Goal: Task Accomplishment & Management: Use online tool/utility

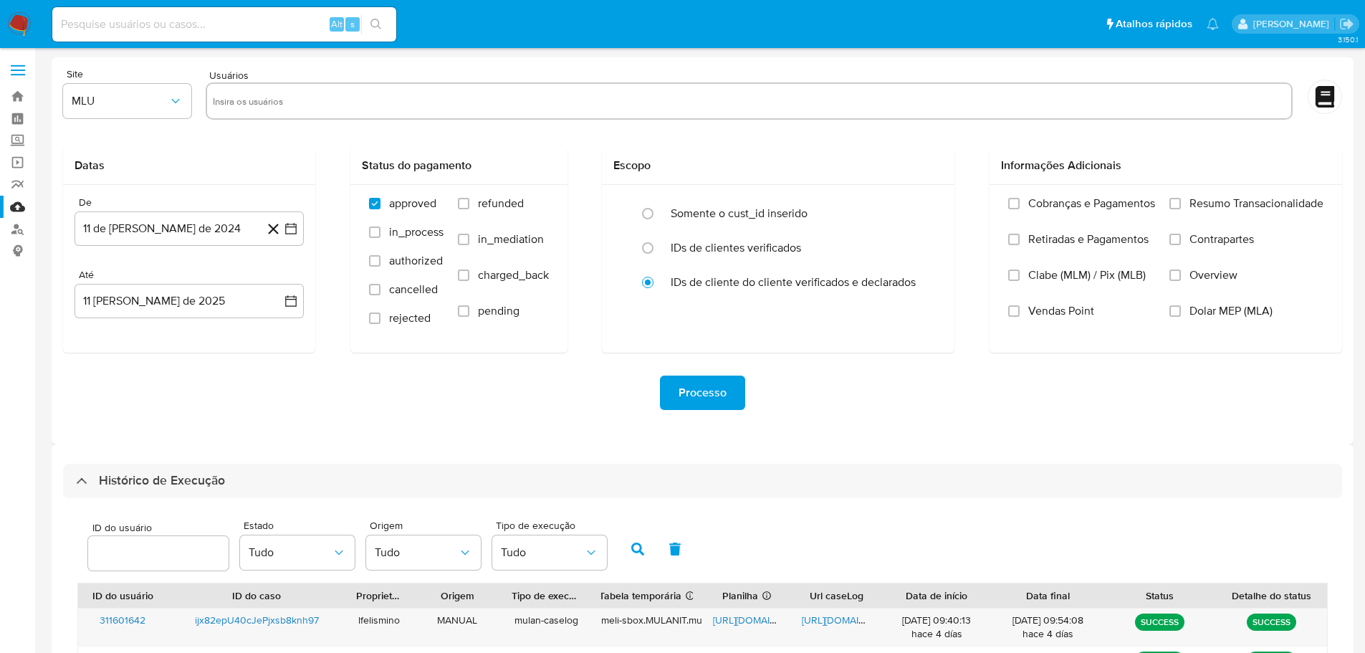
select select "25"
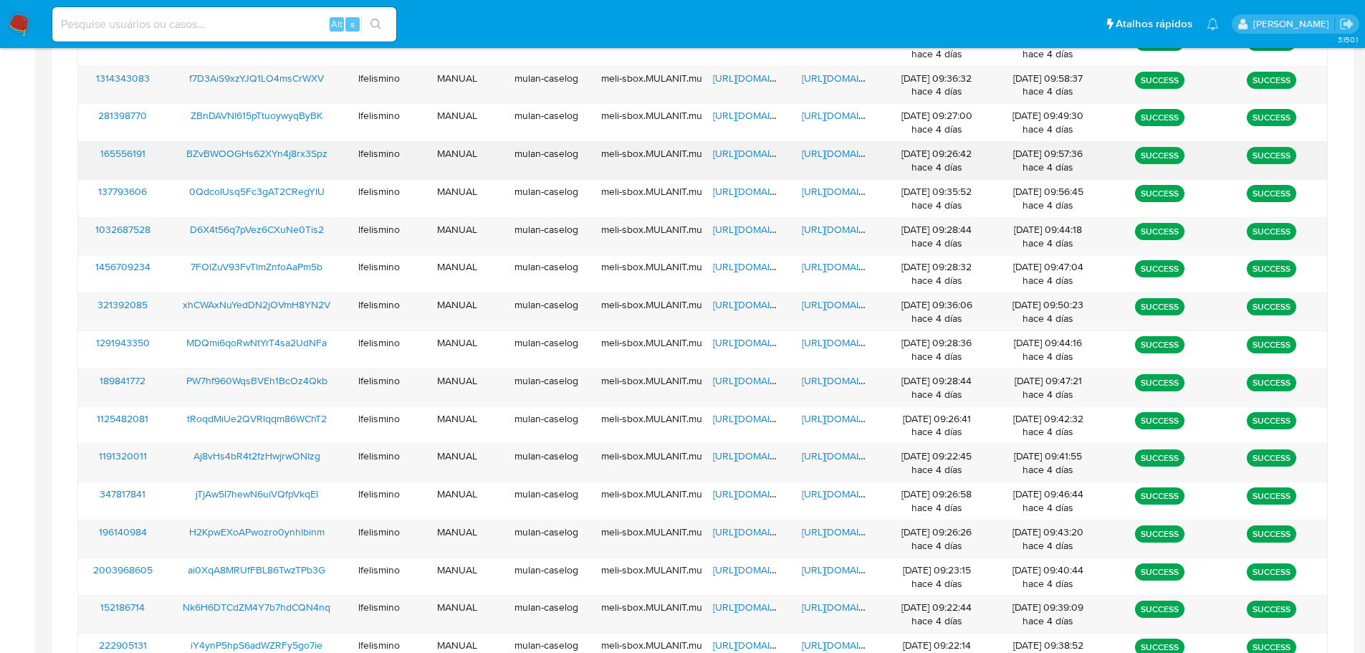
scroll to position [571, 0]
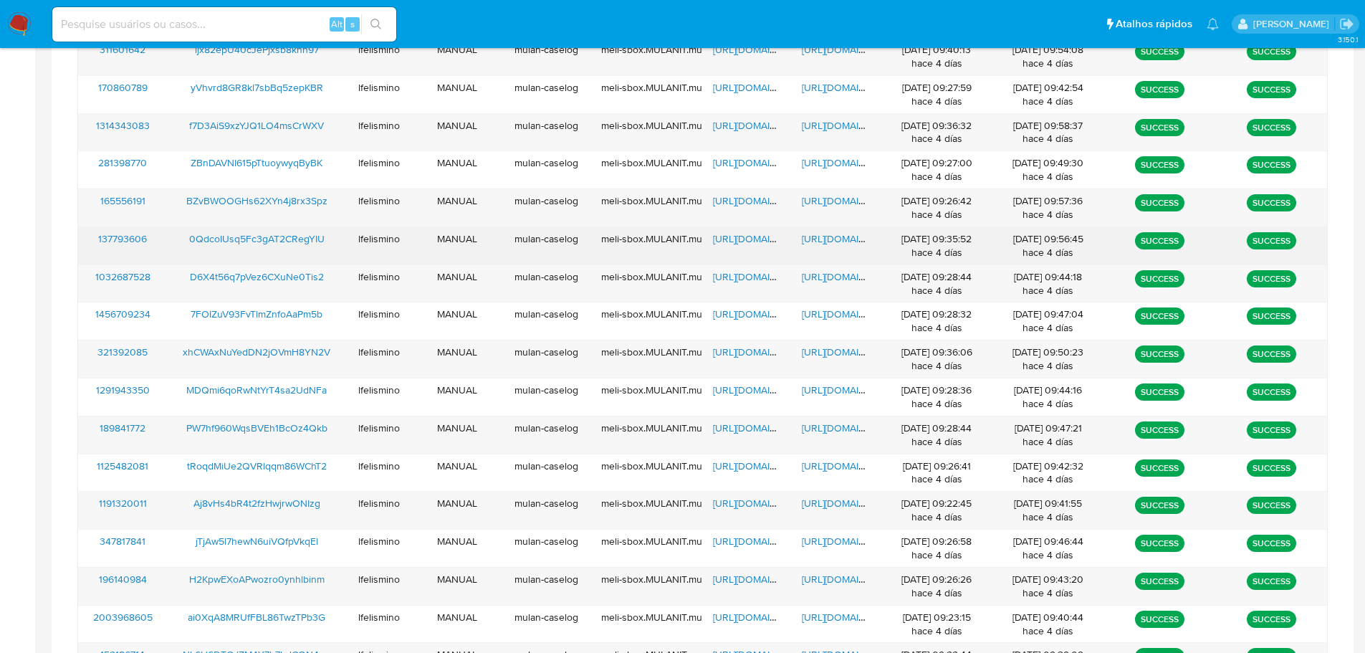
click at [836, 246] on div "https://docs.google.com/document/d/1-BrEZ_yQBBb6eu6p5yE1arlEnqV9DnCw9Wce-s4zhIY…" at bounding box center [837, 245] width 90 height 37
click at [839, 241] on span "https://docs.google.com/document/d/1-BrEZ_yQBBb6eu6p5yE1arlEnqV9DnCw9Wce-s4zhIY…" at bounding box center [851, 239] width 99 height 14
click at [725, 237] on span "https://docs.google.com/spreadsheets/d/1aau3MD3hhL_dSBPU9Ixct5T0t9bhrrSfkvEuj_d…" at bounding box center [762, 239] width 99 height 14
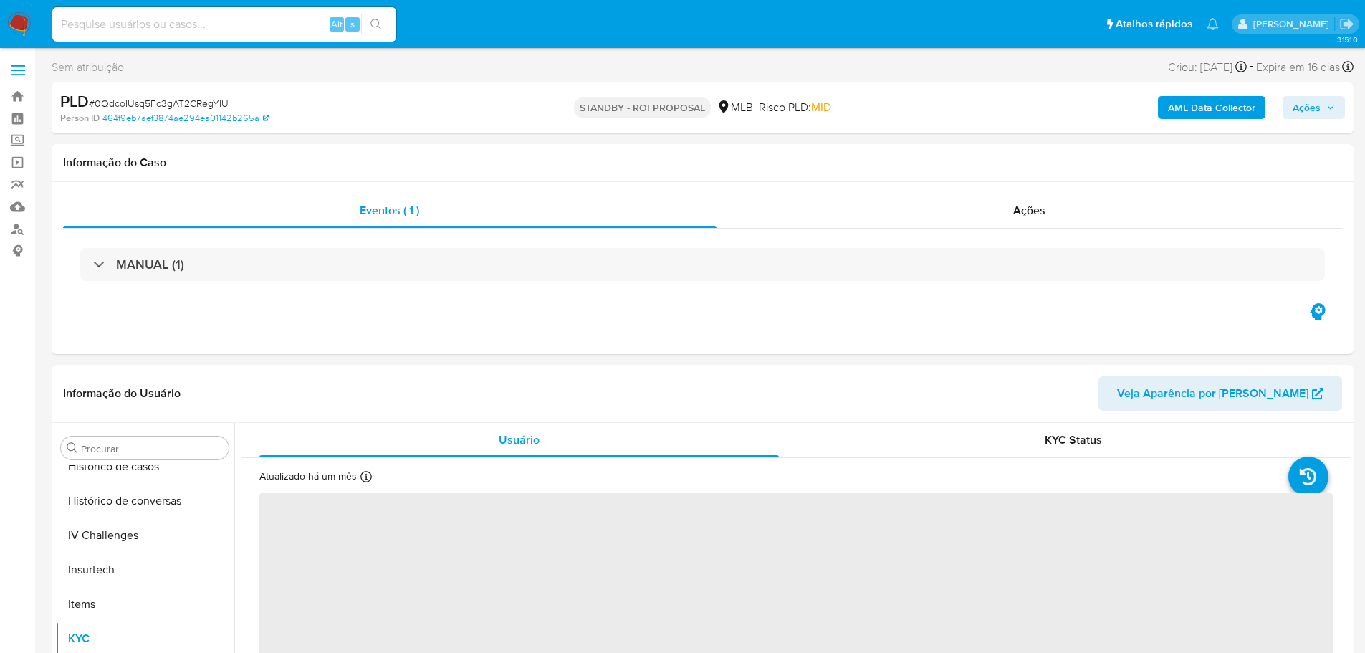
scroll to position [606, 0]
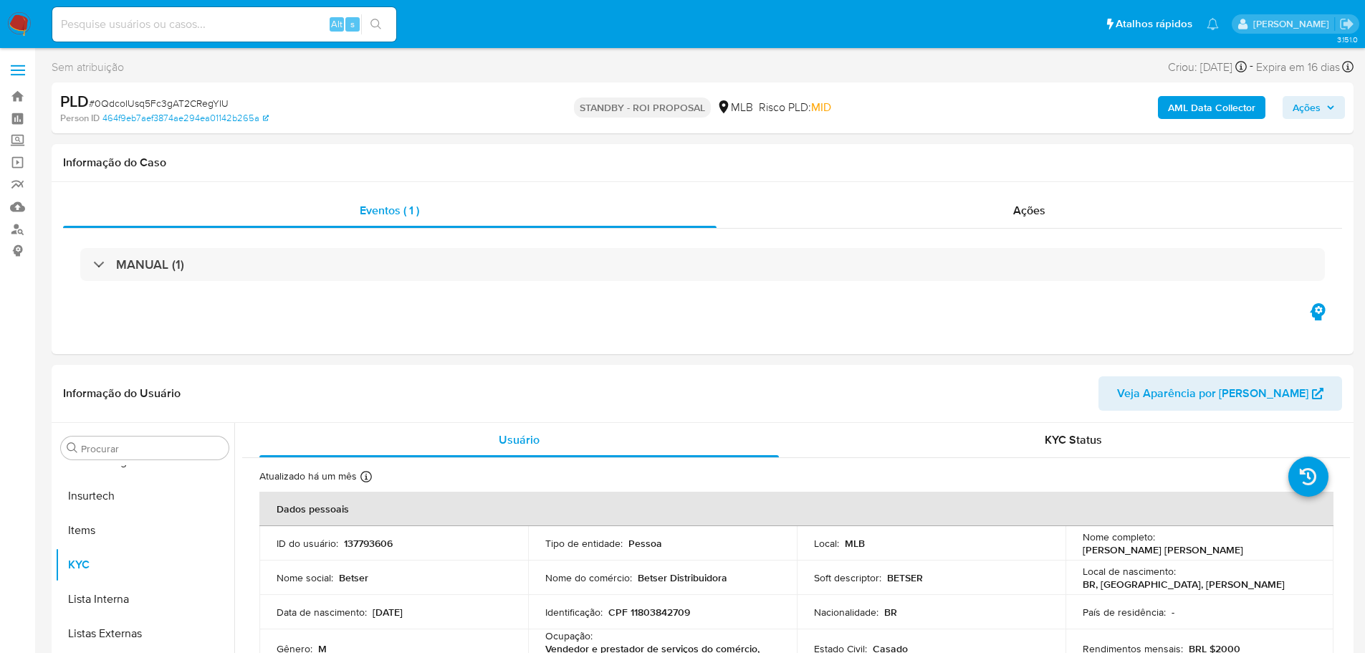
select select "10"
click at [148, 102] on span "# 0QdcoIUsq5Fc3gAT2CRegYIU" at bounding box center [159, 103] width 140 height 14
drag, startPoint x: 148, startPoint y: 102, endPoint x: 131, endPoint y: 102, distance: 17.2
click at [131, 102] on span "# 0QdcoIUsq5Fc3gAT2CRegYIU" at bounding box center [159, 103] width 140 height 14
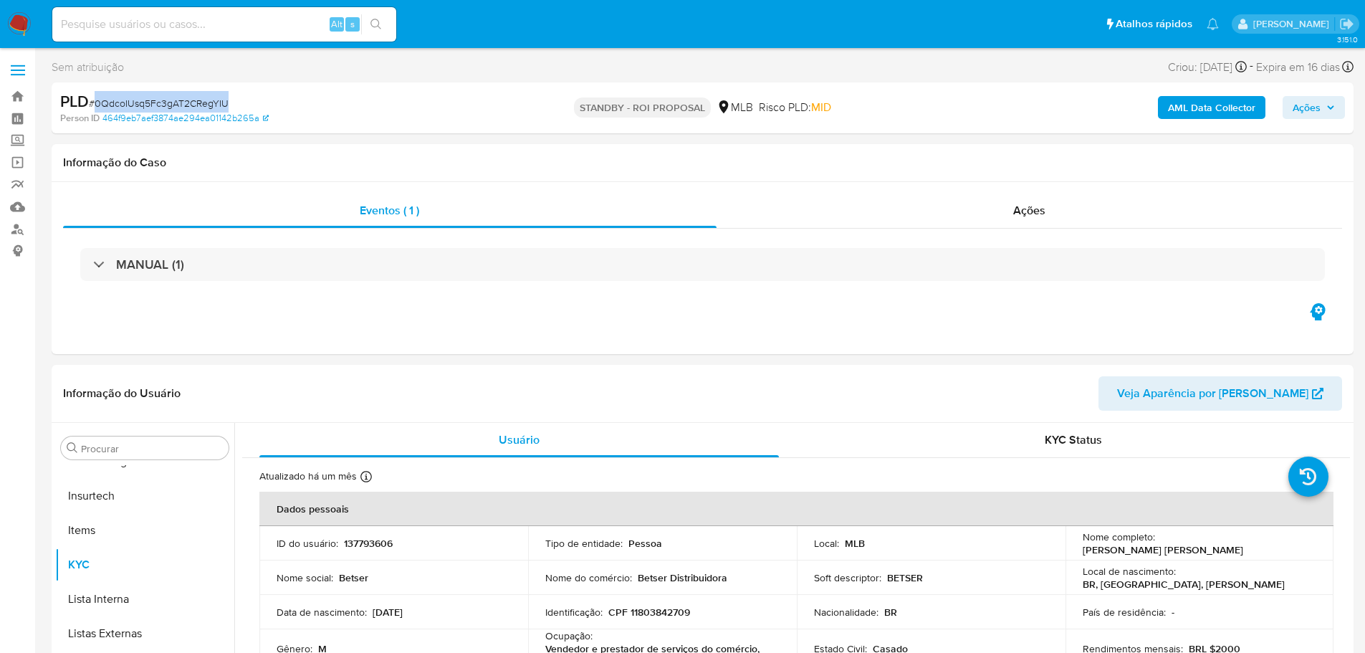
copy span "0QdcoIUsq5Fc3gAT2CRegYIU"
paste input "BZvBWOOGHs62XYn4j8rx3Spz"
type input "BZvBWOOGHs62XYn4j8rx3Spz"
click at [377, 19] on icon "search-icon" at bounding box center [376, 24] width 11 height 11
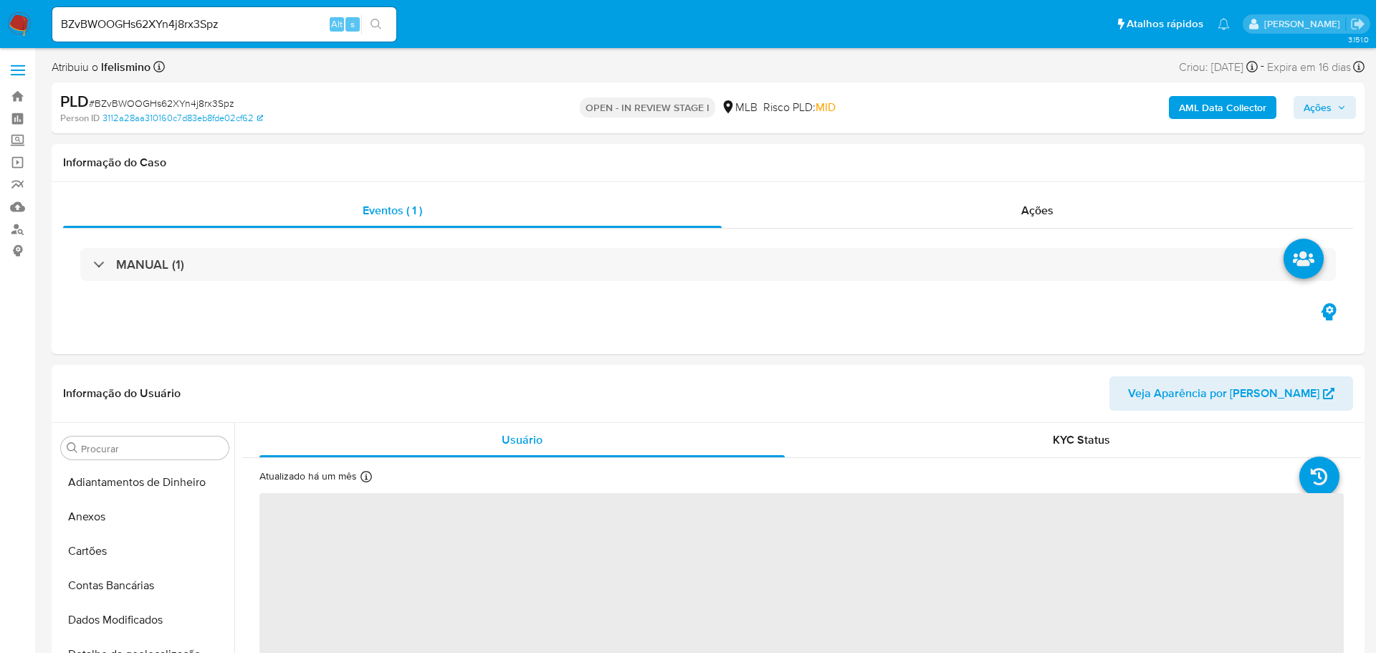
select select "10"
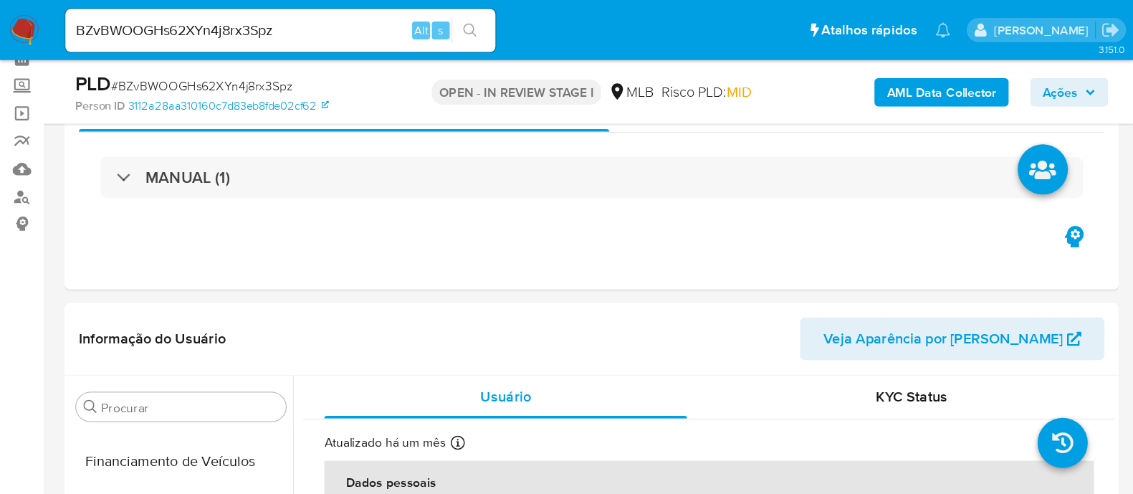
scroll to position [404, 0]
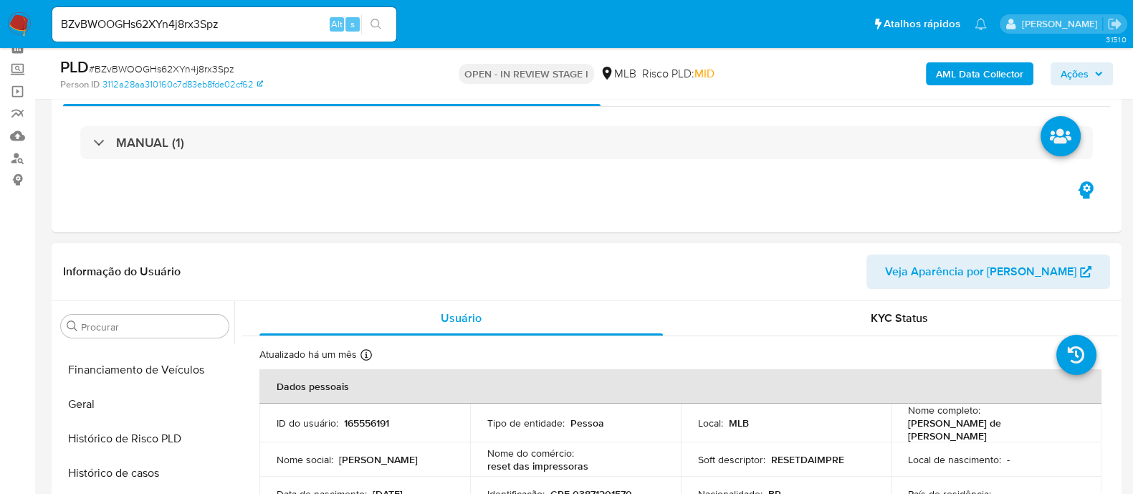
drag, startPoint x: 917, startPoint y: 1, endPoint x: 732, endPoint y: 254, distance: 313.4
click at [730, 257] on header "Informação do Usuário Veja Aparência por [PERSON_NAME]" at bounding box center [586, 271] width 1047 height 34
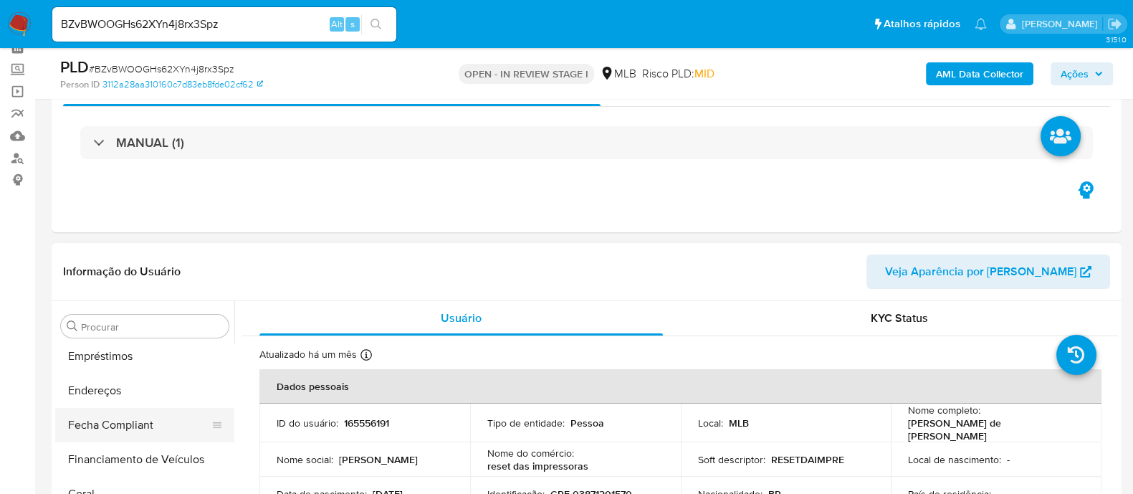
click at [72, 399] on button "Endereços" at bounding box center [144, 390] width 179 height 34
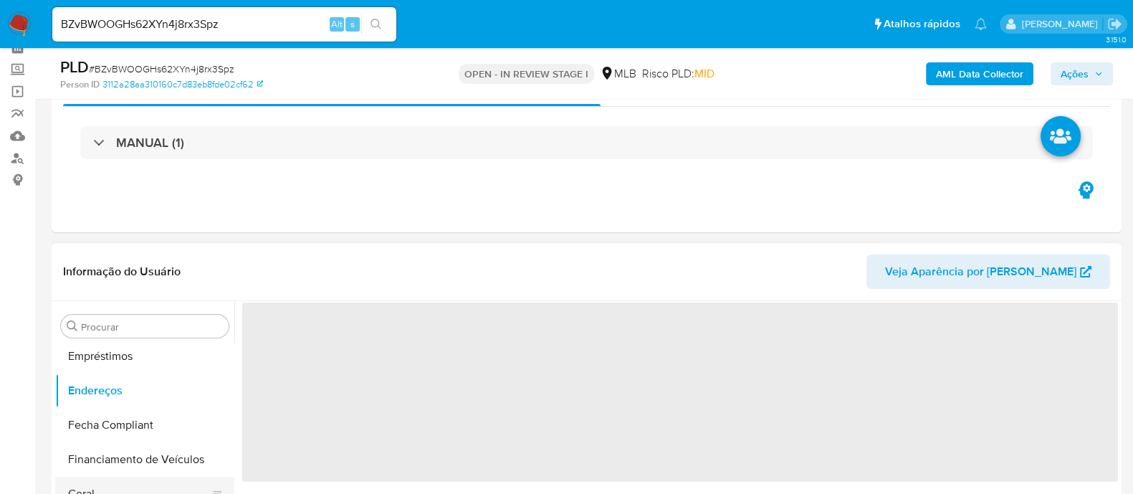
drag, startPoint x: 101, startPoint y: 485, endPoint x: 108, endPoint y: 480, distance: 7.8
click at [100, 485] on button "Geral" at bounding box center [139, 494] width 168 height 34
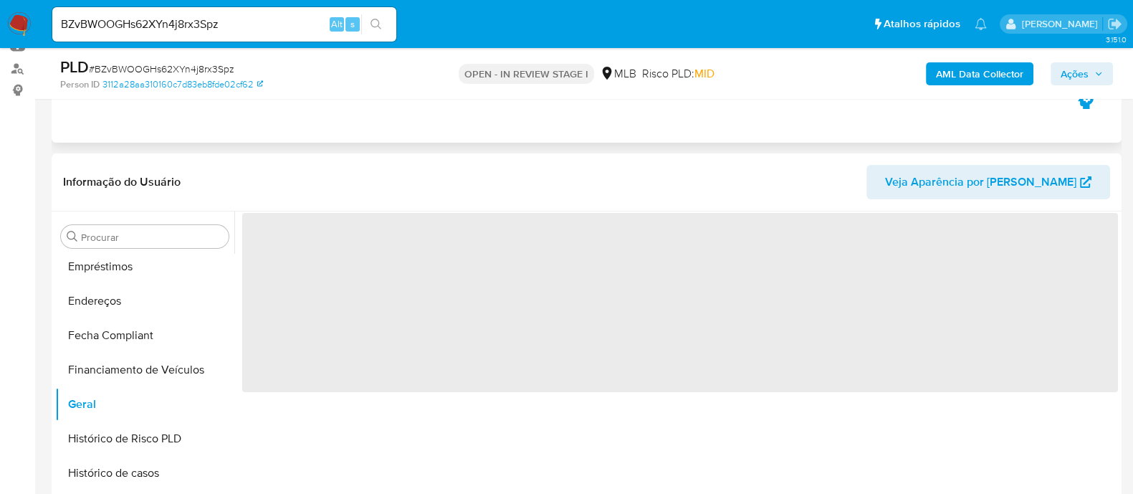
scroll to position [251, 0]
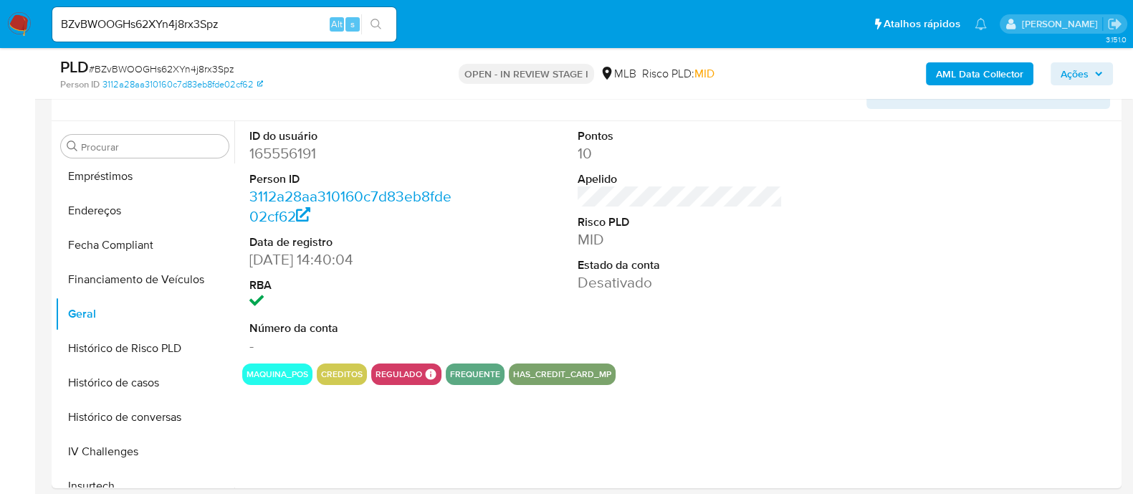
click at [279, 155] on dd "165556191" at bounding box center [351, 153] width 205 height 20
copy dd "165556191"
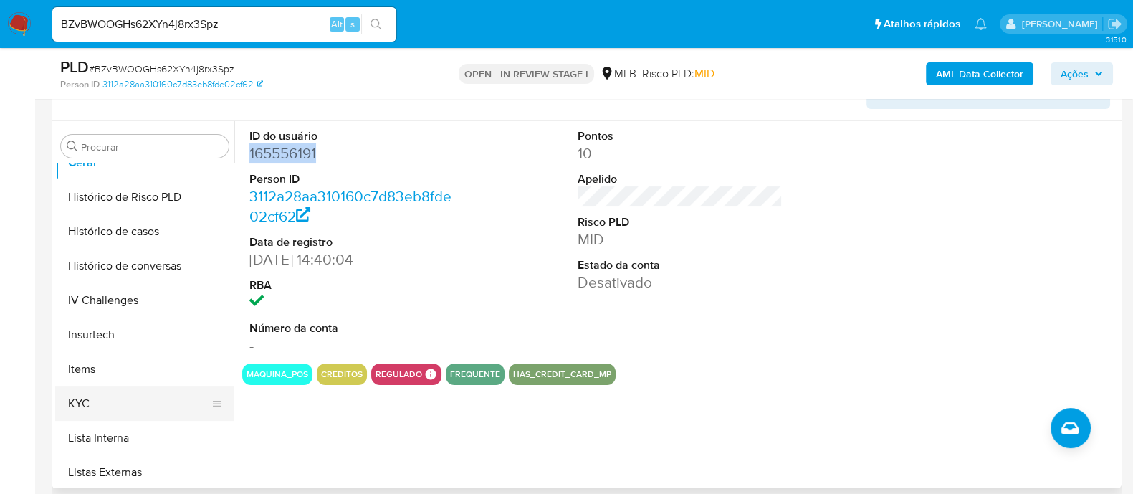
scroll to position [493, 0]
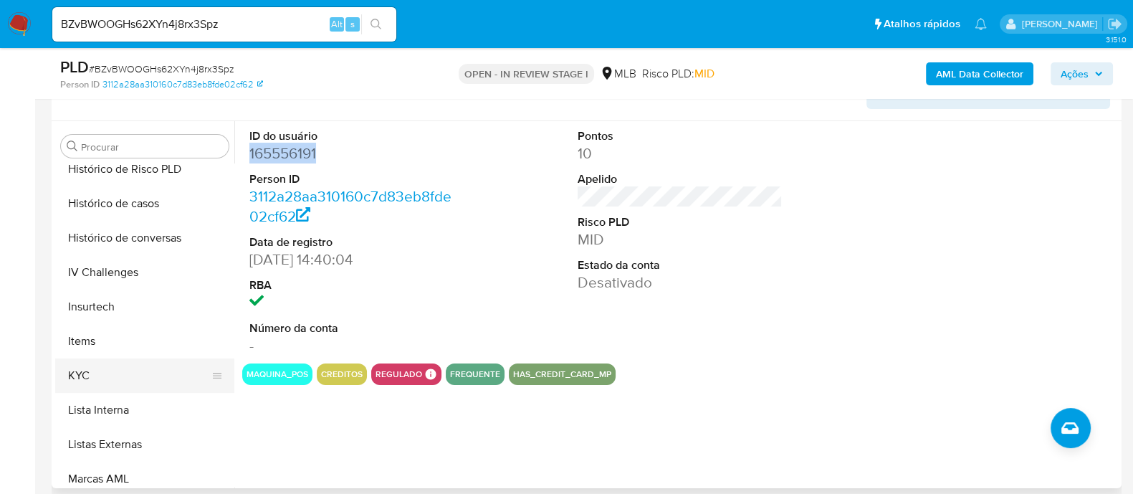
click at [120, 374] on button "KYC" at bounding box center [139, 375] width 168 height 34
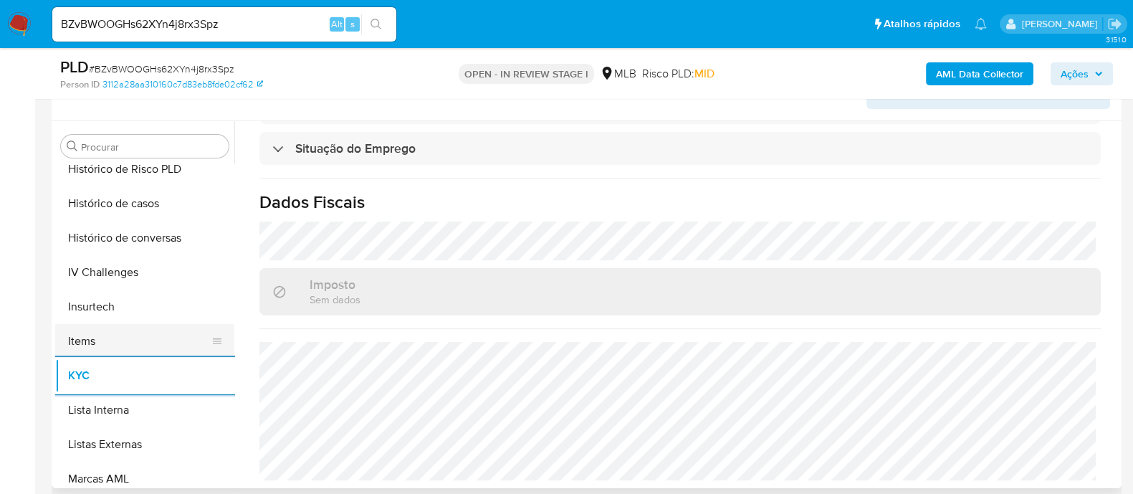
scroll to position [404, 0]
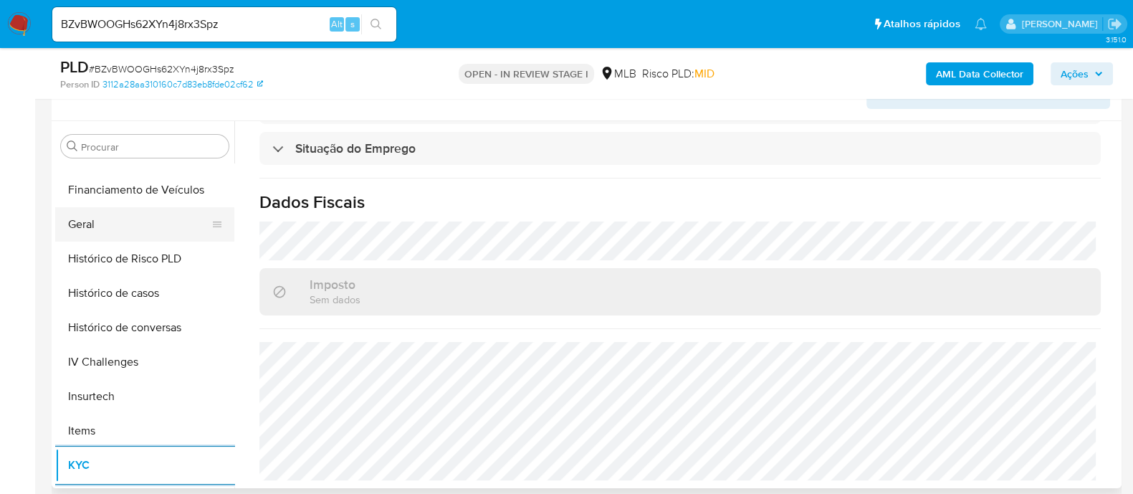
click at [124, 215] on button "Geral" at bounding box center [139, 224] width 168 height 34
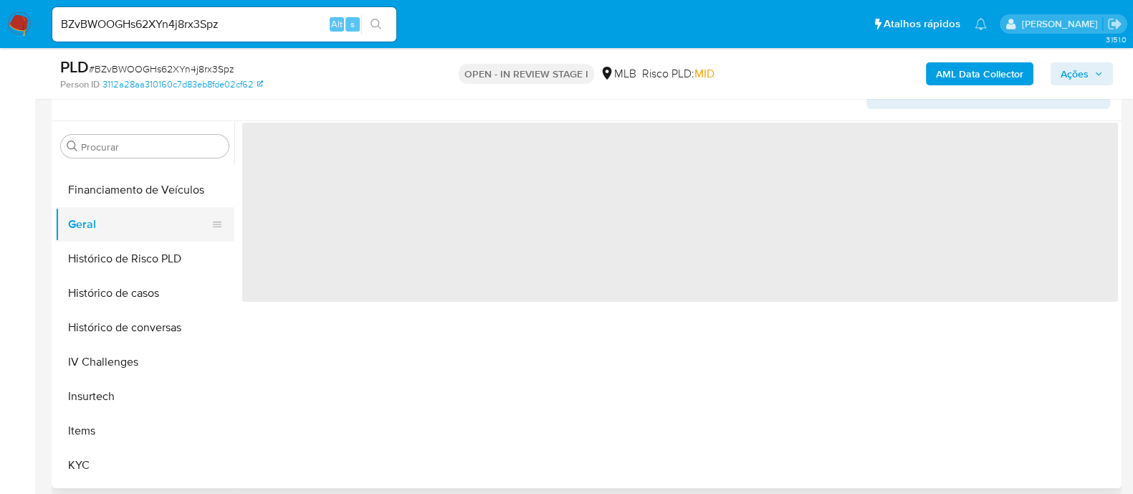
scroll to position [0, 0]
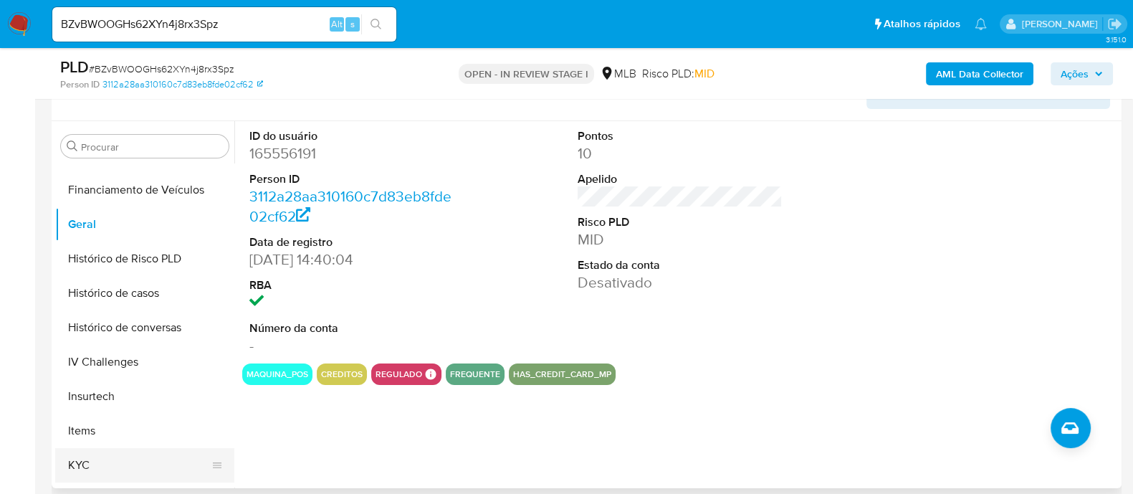
click at [105, 454] on button "KYC" at bounding box center [139, 465] width 168 height 34
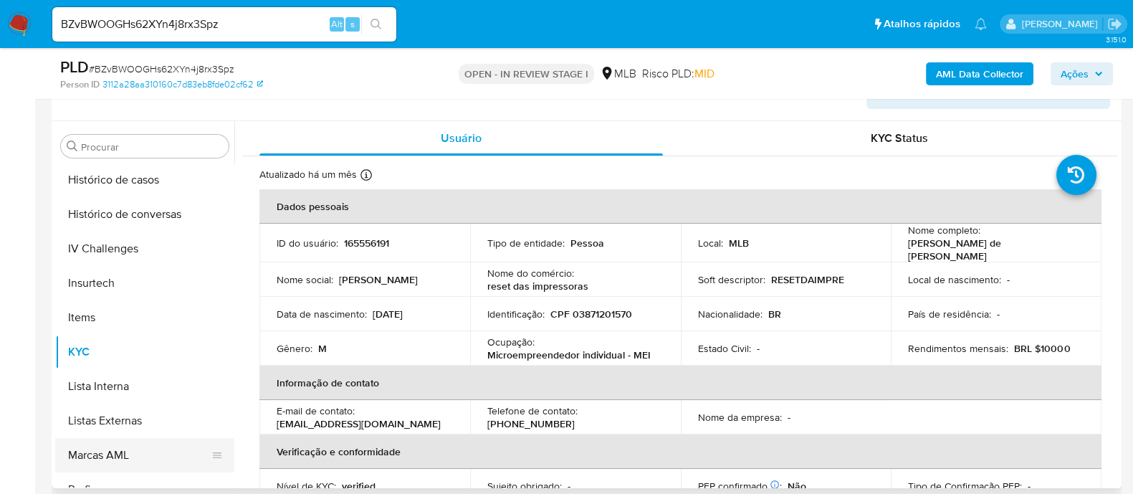
scroll to position [605, 0]
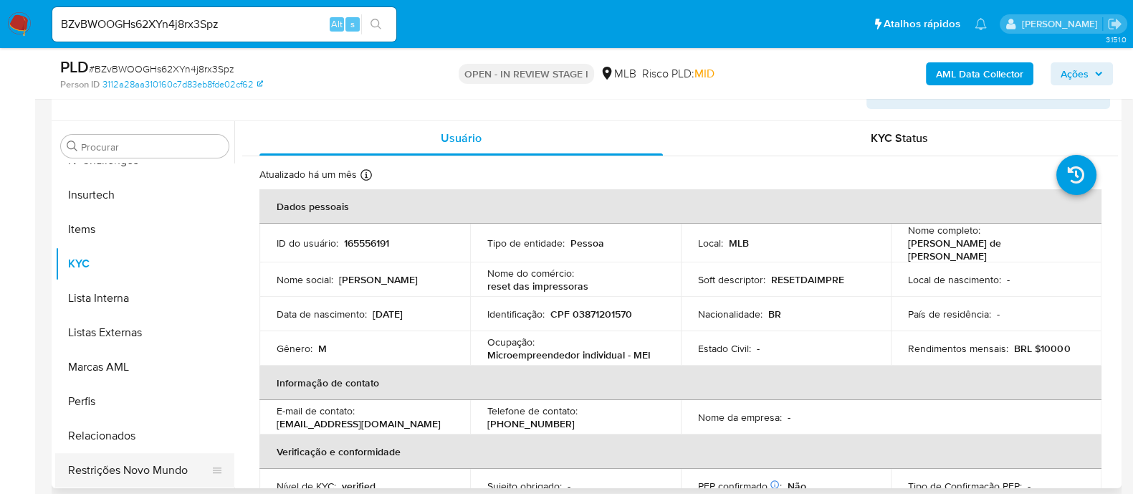
click at [154, 479] on button "Restrições Novo Mundo" at bounding box center [139, 470] width 168 height 34
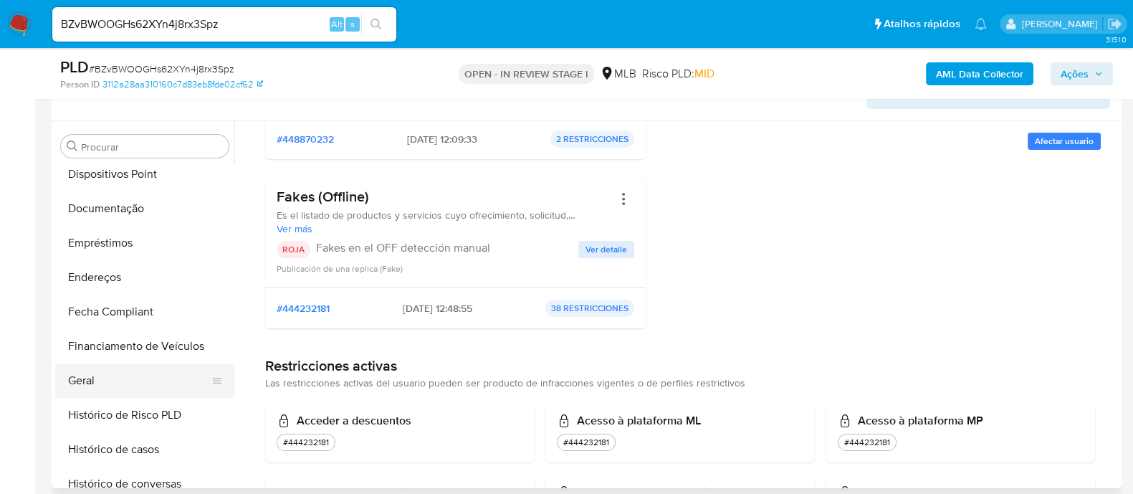
scroll to position [247, 0]
click at [165, 209] on button "Documentação" at bounding box center [139, 208] width 168 height 34
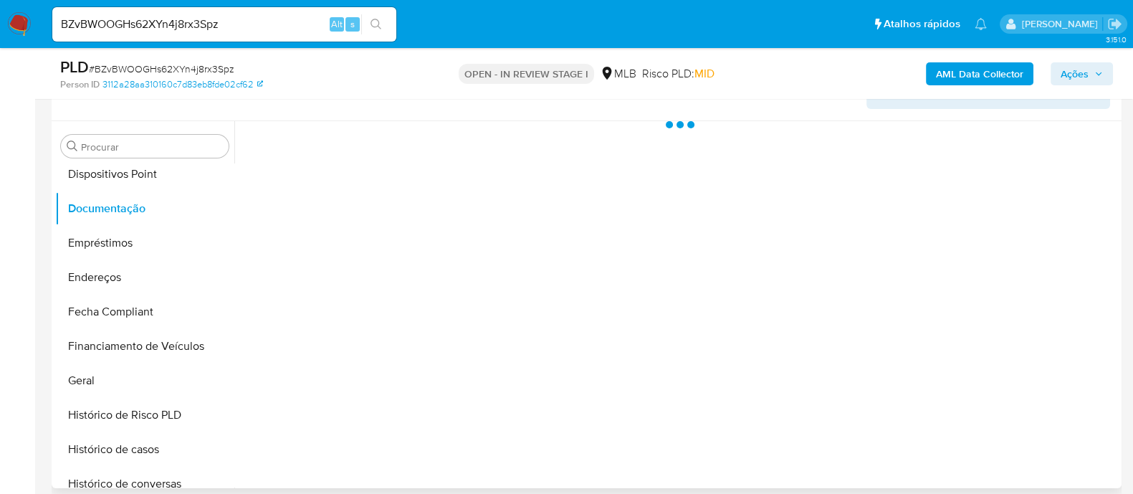
scroll to position [0, 0]
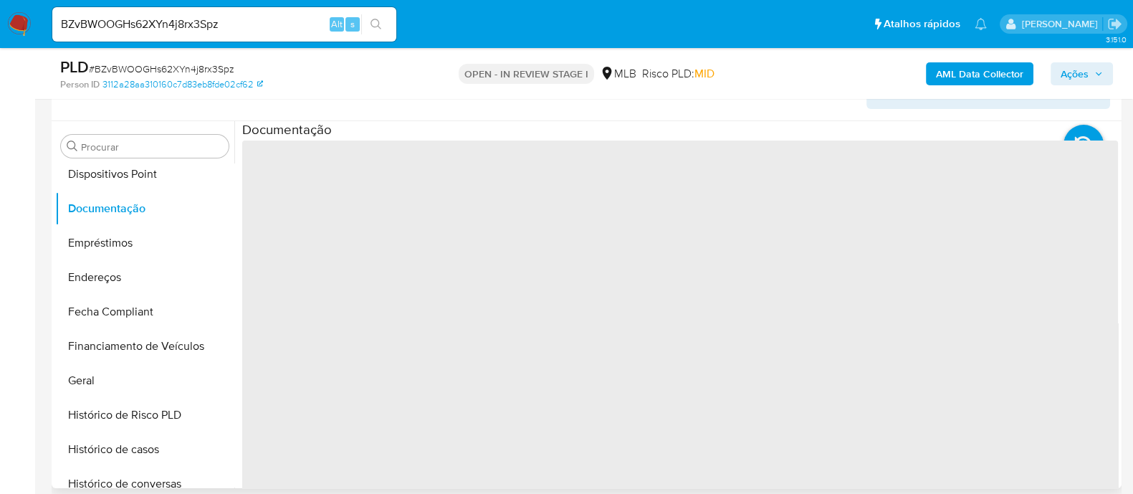
click at [297, 182] on span "‌" at bounding box center [680, 369] width 876 height 459
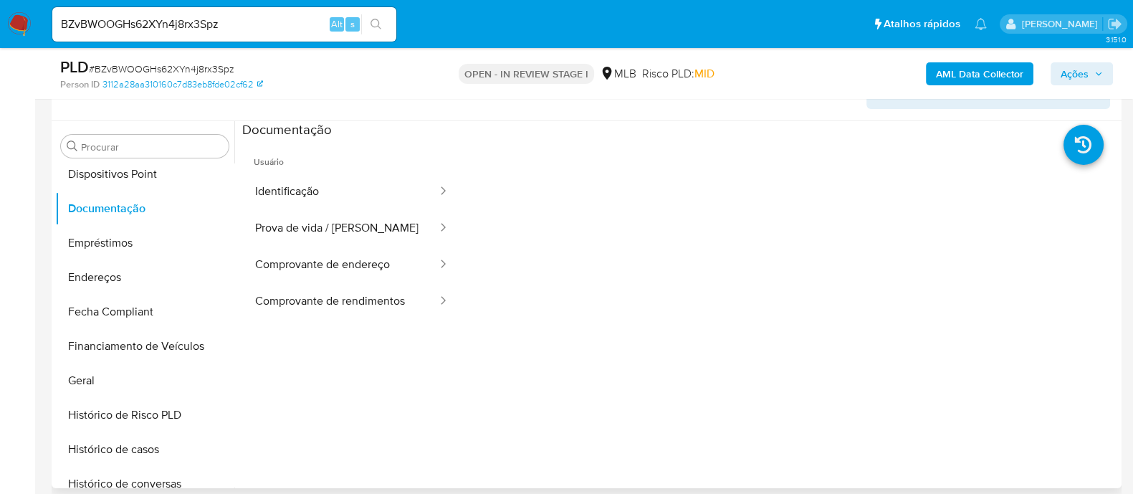
drag, startPoint x: 353, startPoint y: 196, endPoint x: 447, endPoint y: 221, distance: 97.2
click at [356, 196] on button "Identificação" at bounding box center [340, 191] width 196 height 37
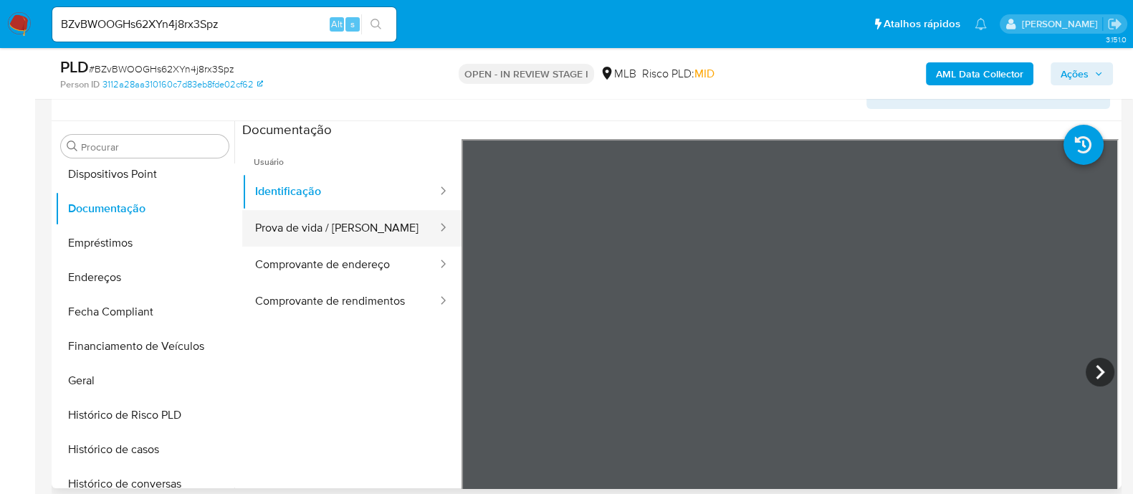
click at [337, 214] on button "Prova de vida / [PERSON_NAME]" at bounding box center [340, 228] width 196 height 37
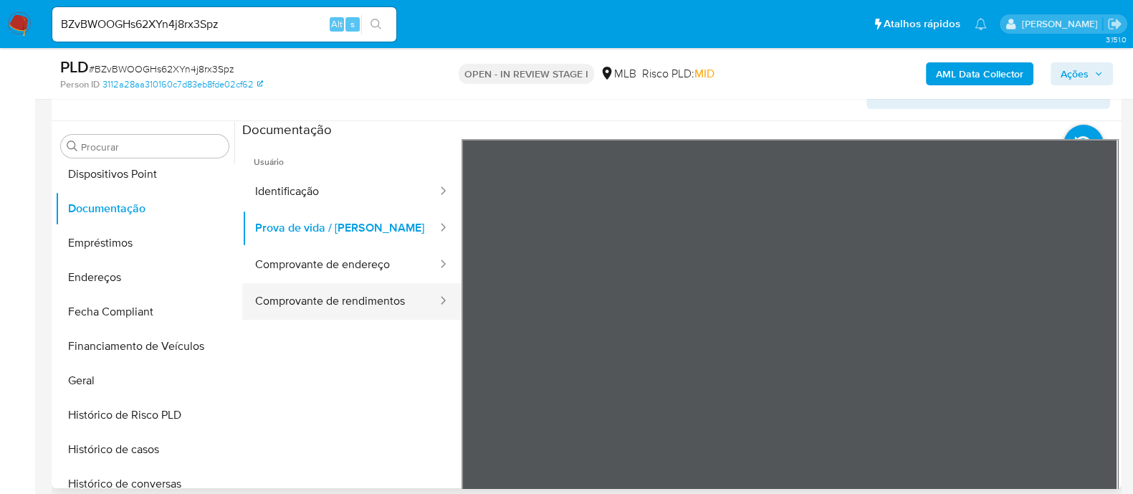
click at [343, 299] on button "Comprovante de rendimentos" at bounding box center [340, 301] width 196 height 37
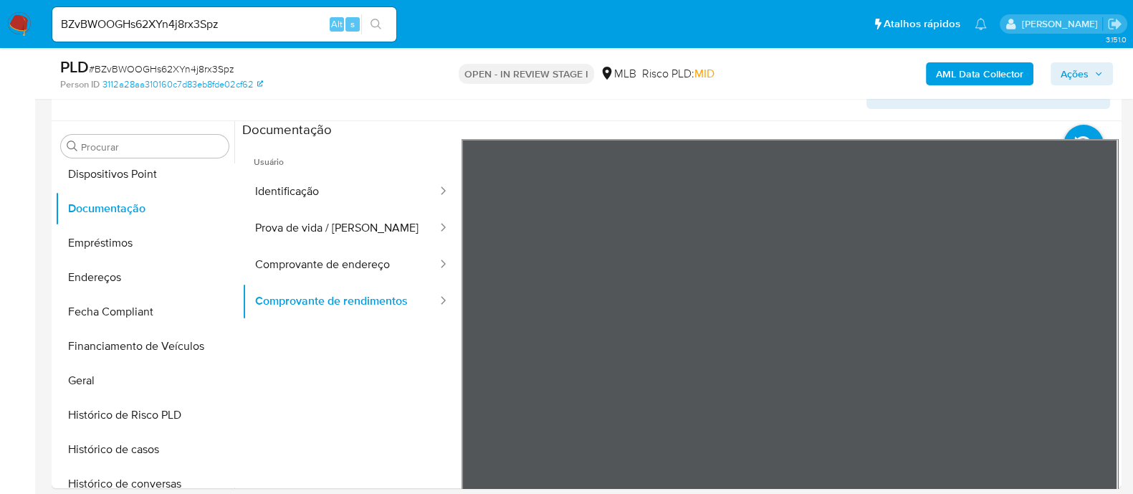
click at [124, 186] on button "Dispositivos Point" at bounding box center [139, 174] width 168 height 34
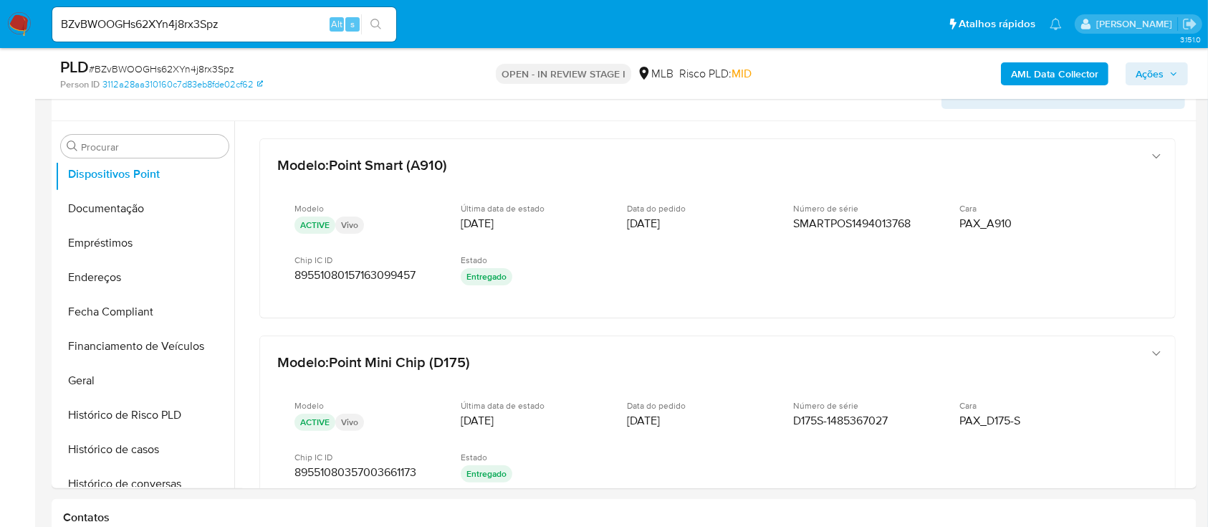
scroll to position [247, 0]
drag, startPoint x: 464, startPoint y: 242, endPoint x: 29, endPoint y: 191, distance: 438.0
click at [128, 261] on button "Endereços" at bounding box center [139, 278] width 168 height 34
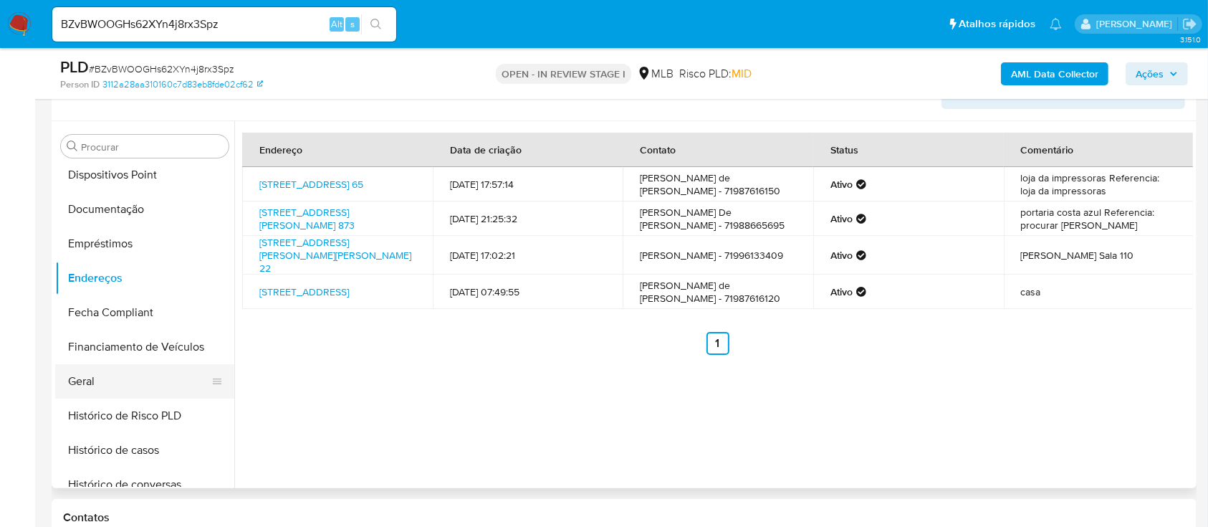
click at [146, 370] on button "Geral" at bounding box center [139, 381] width 168 height 34
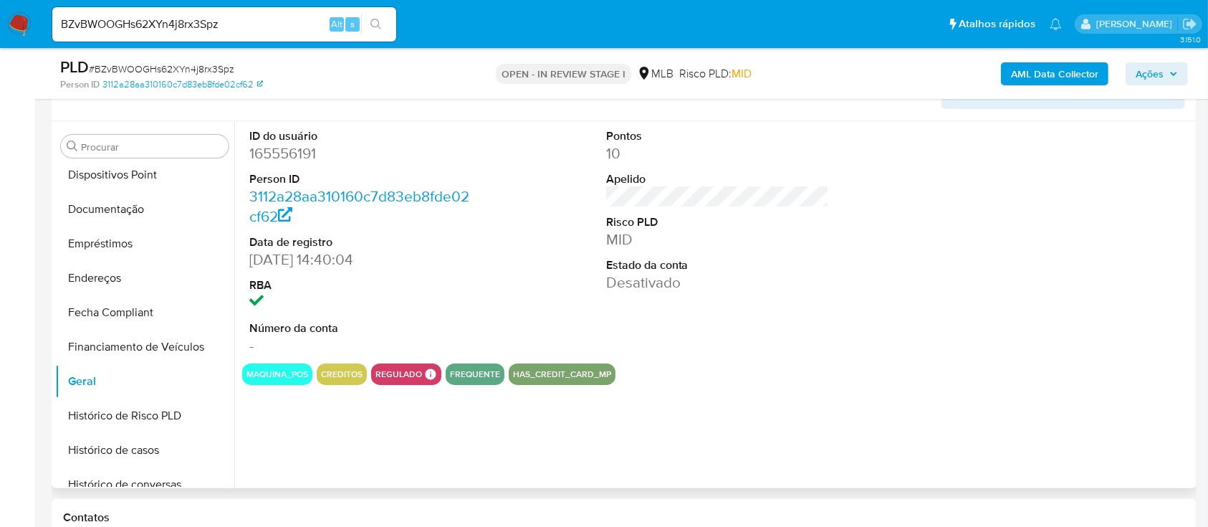
click at [309, 157] on dd "165556191" at bounding box center [361, 153] width 224 height 20
copy dd "165556191"
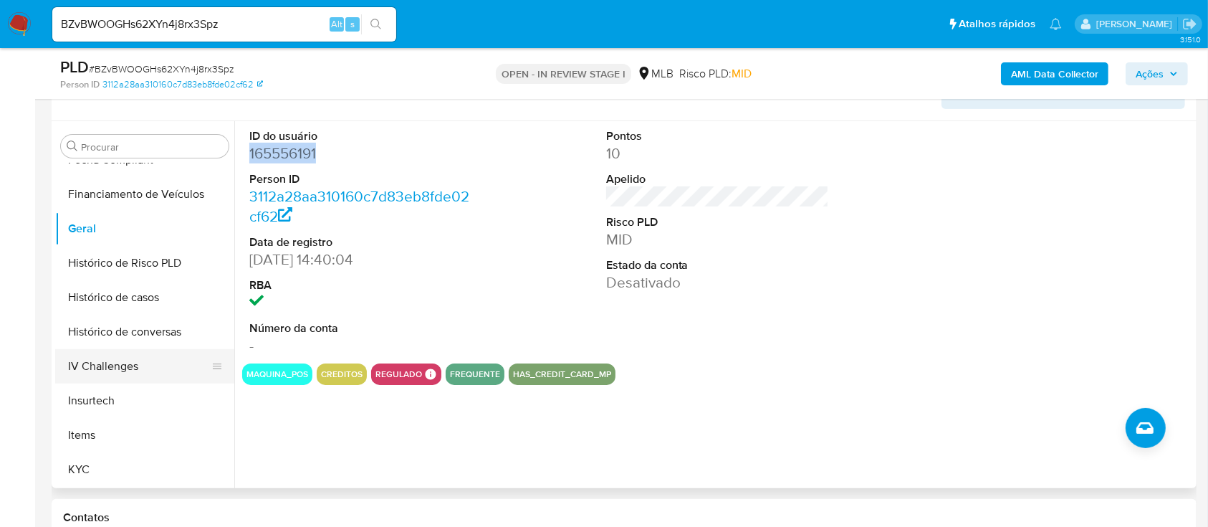
scroll to position [533, 0]
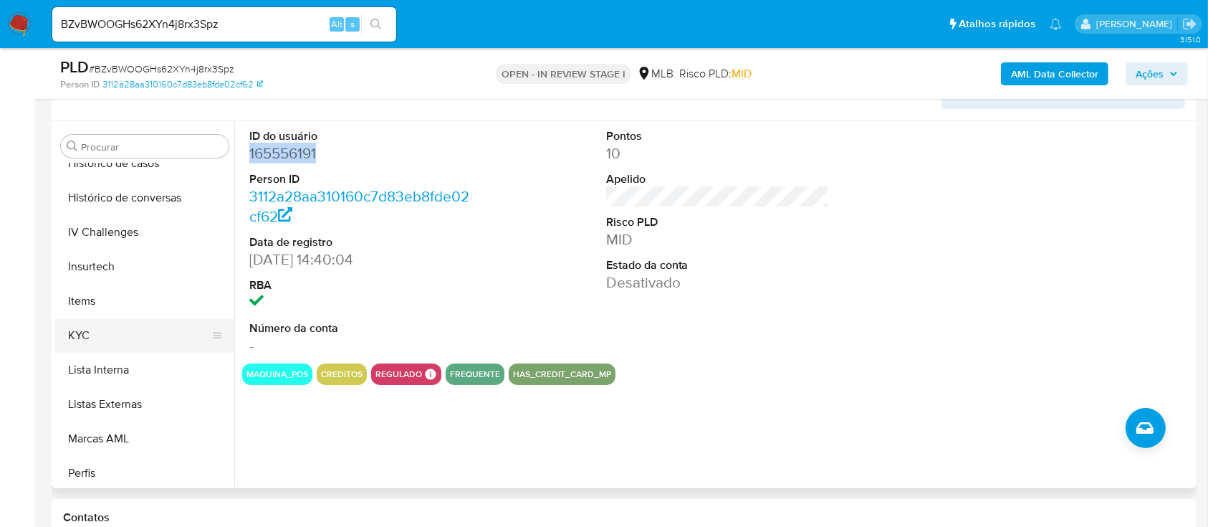
click at [137, 328] on button "KYC" at bounding box center [139, 335] width 168 height 34
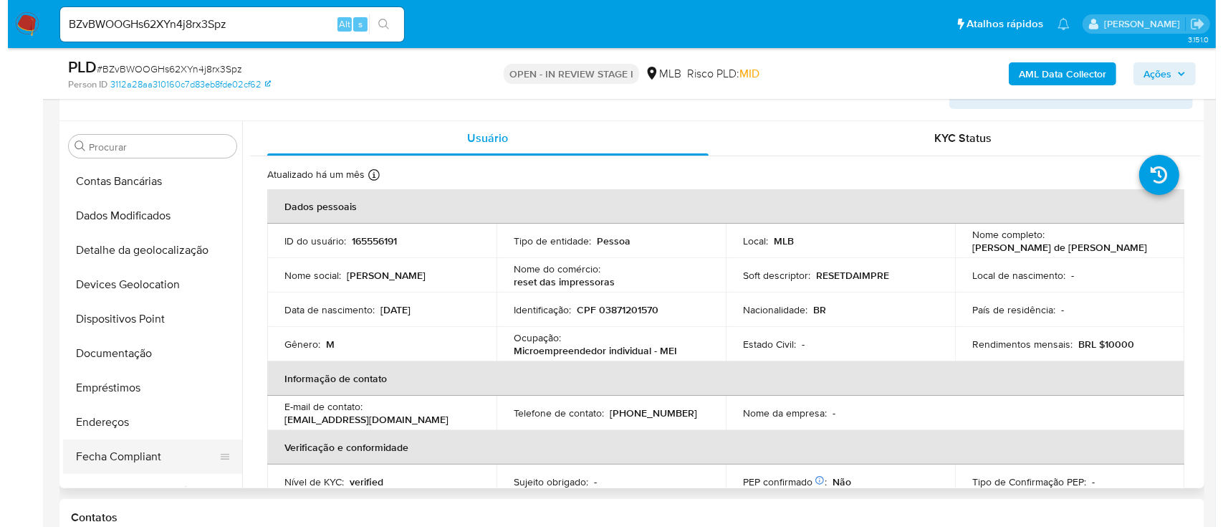
scroll to position [0, 0]
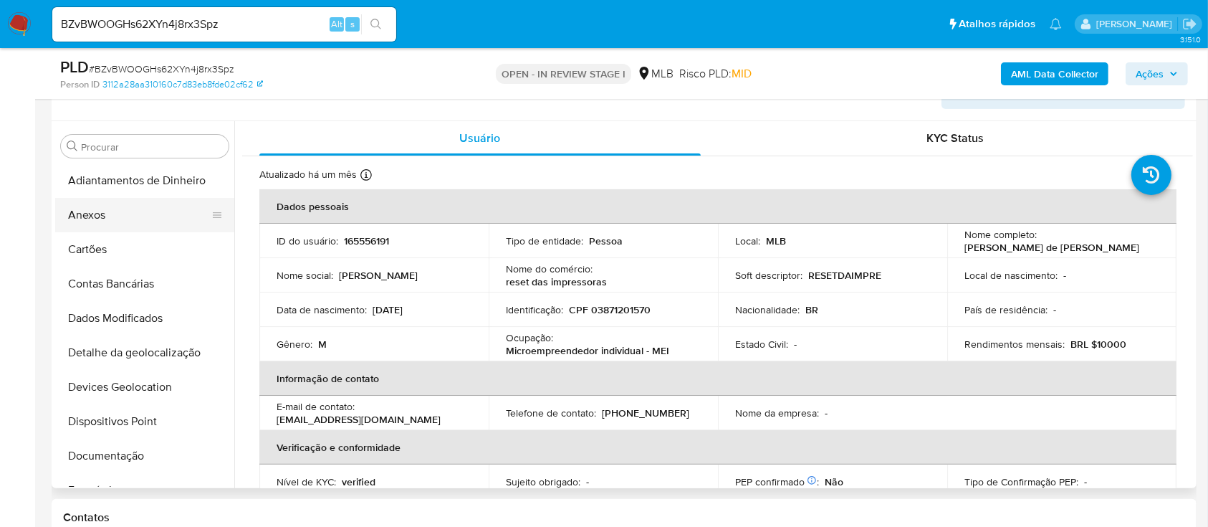
click at [132, 216] on button "Anexos" at bounding box center [139, 215] width 168 height 34
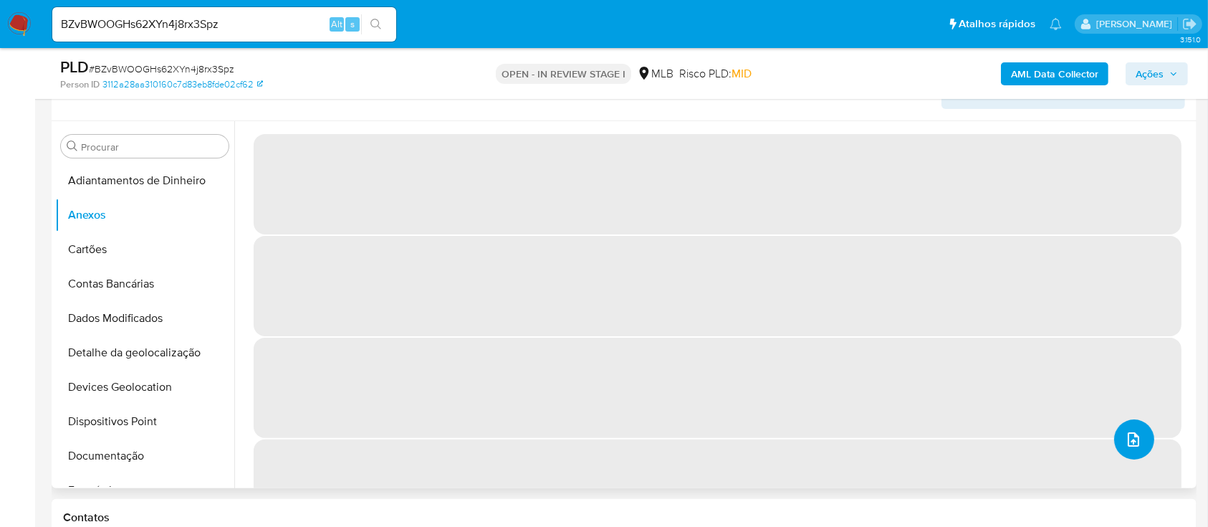
click at [1127, 433] on icon "upload-file" at bounding box center [1133, 439] width 17 height 17
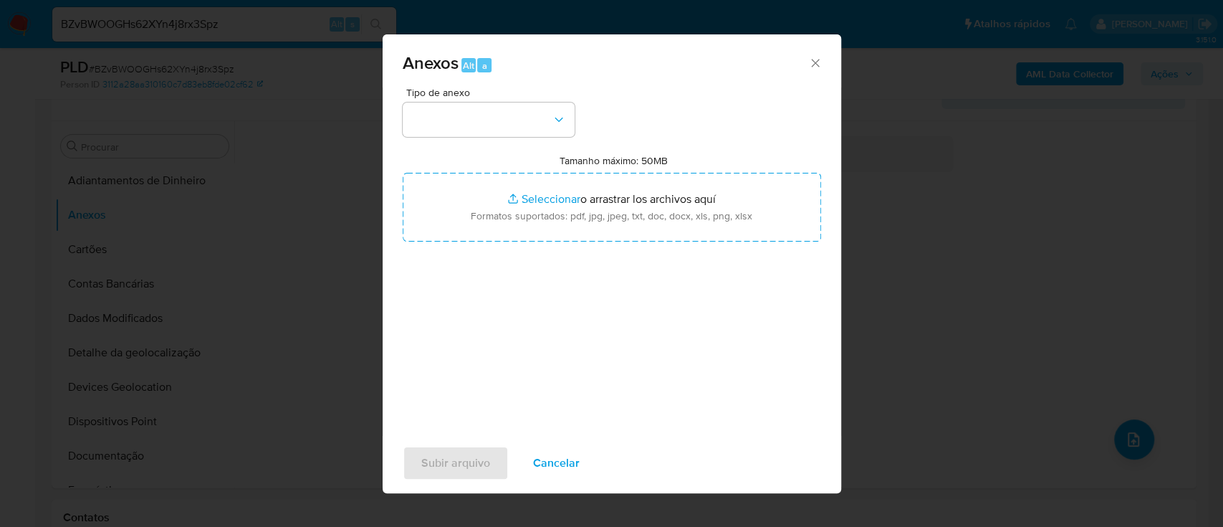
click at [504, 140] on div "Tipo de anexo Tamanho máximo: 50MB Seleccionar archivos Seleccionar o arrastrar…" at bounding box center [612, 256] width 419 height 338
click at [508, 125] on button "button" at bounding box center [489, 119] width 172 height 34
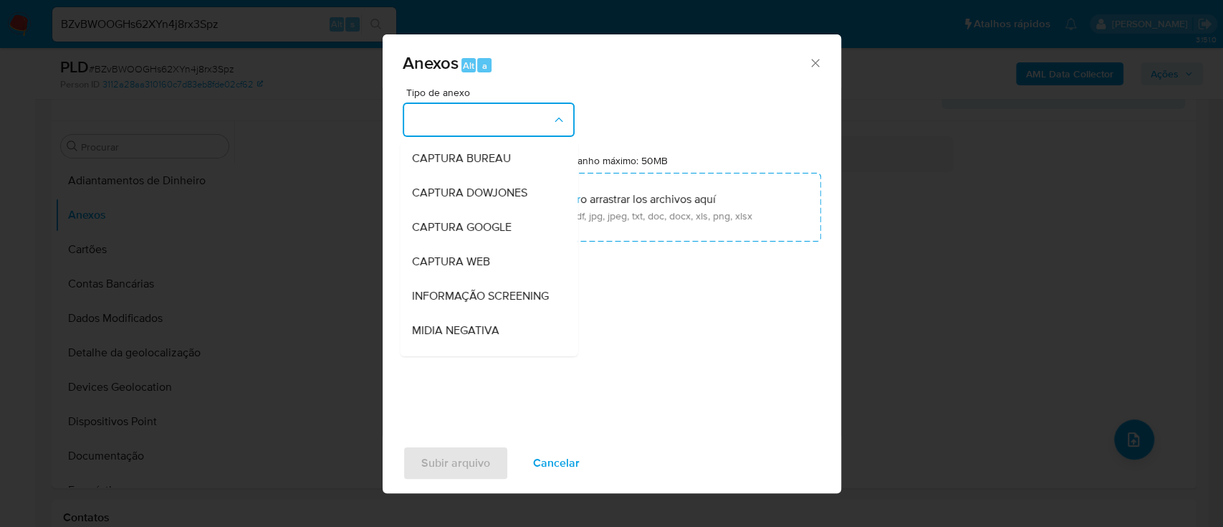
click at [508, 125] on button "button" at bounding box center [489, 119] width 172 height 34
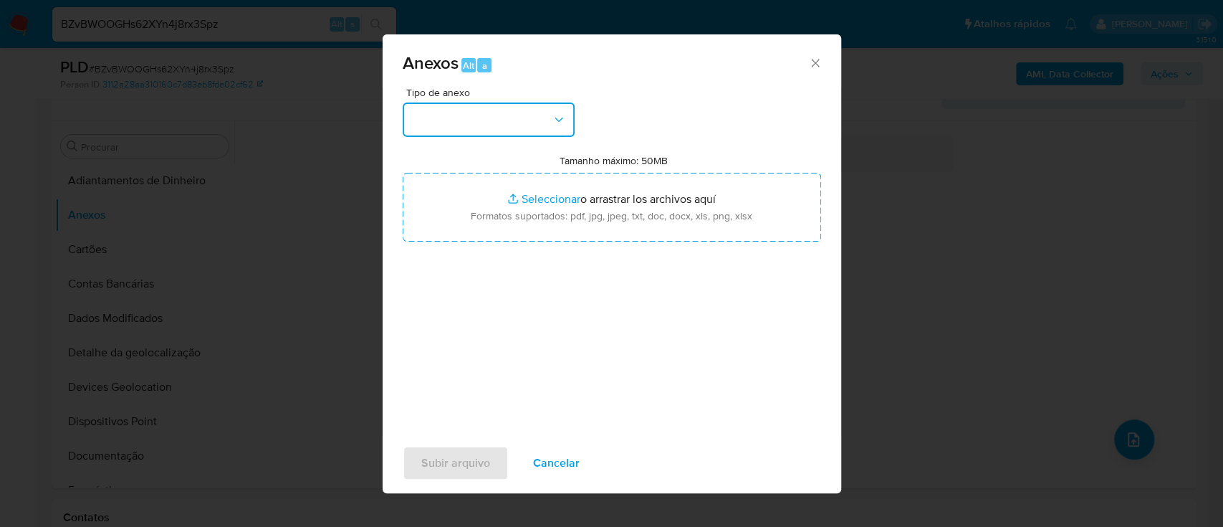
click at [525, 118] on button "button" at bounding box center [489, 119] width 172 height 34
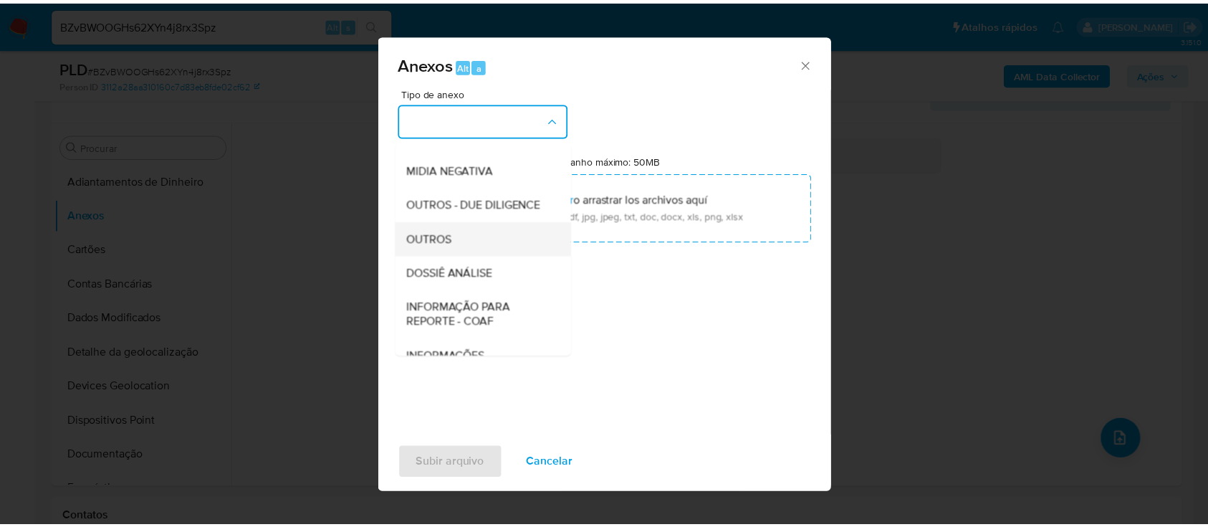
scroll to position [191, 0]
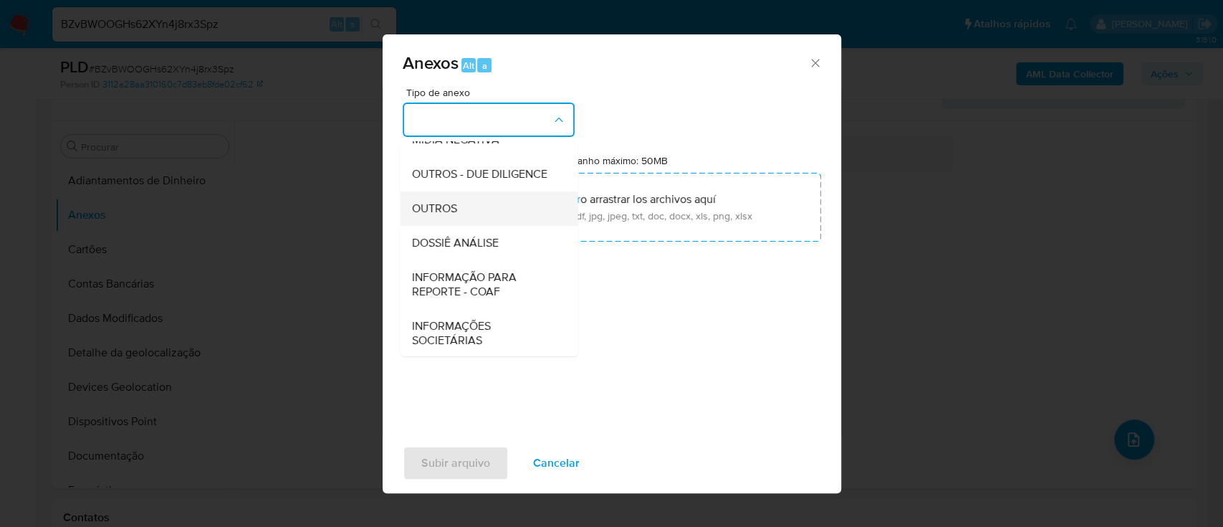
click at [459, 226] on div "OUTROS" at bounding box center [484, 208] width 146 height 34
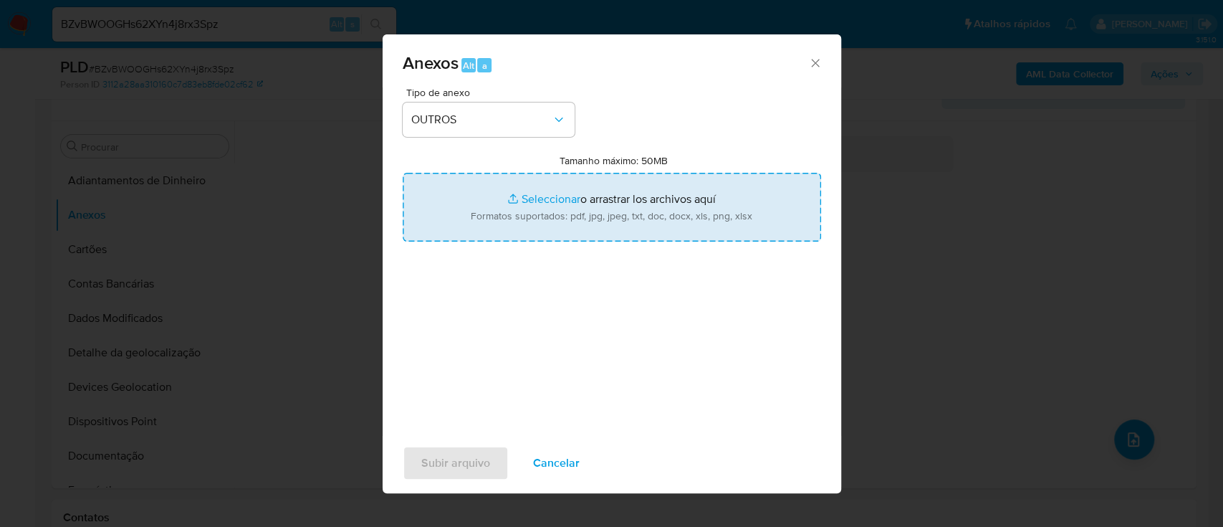
type input "C:\fakepath\Mulan 165556191_2025_08_07_08_39_47 [PERSON_NAME] DE [PERSON_NAME].…"
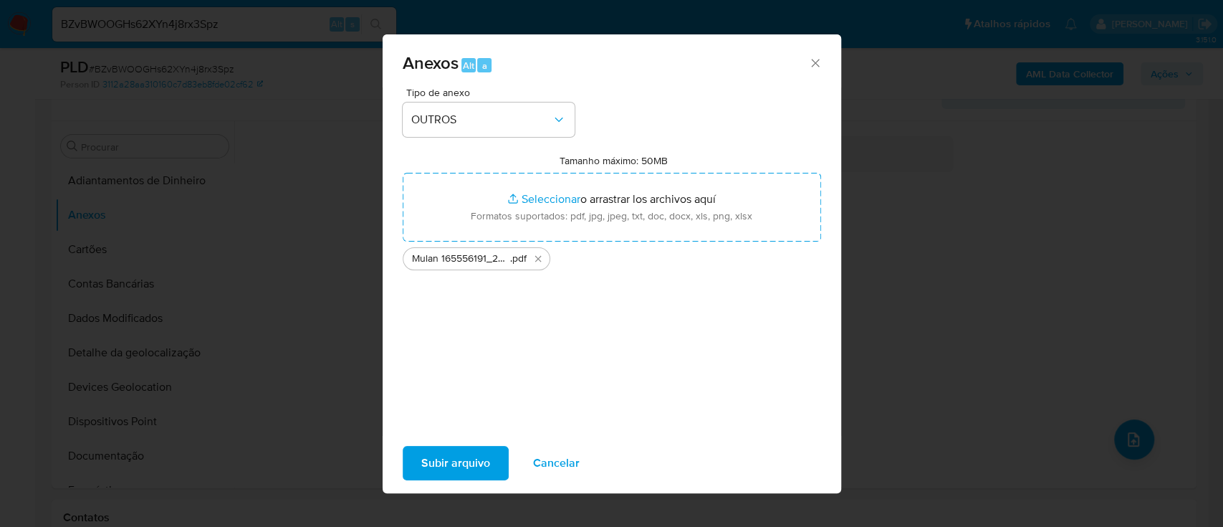
click at [473, 474] on span "Subir arquivo" at bounding box center [455, 463] width 69 height 32
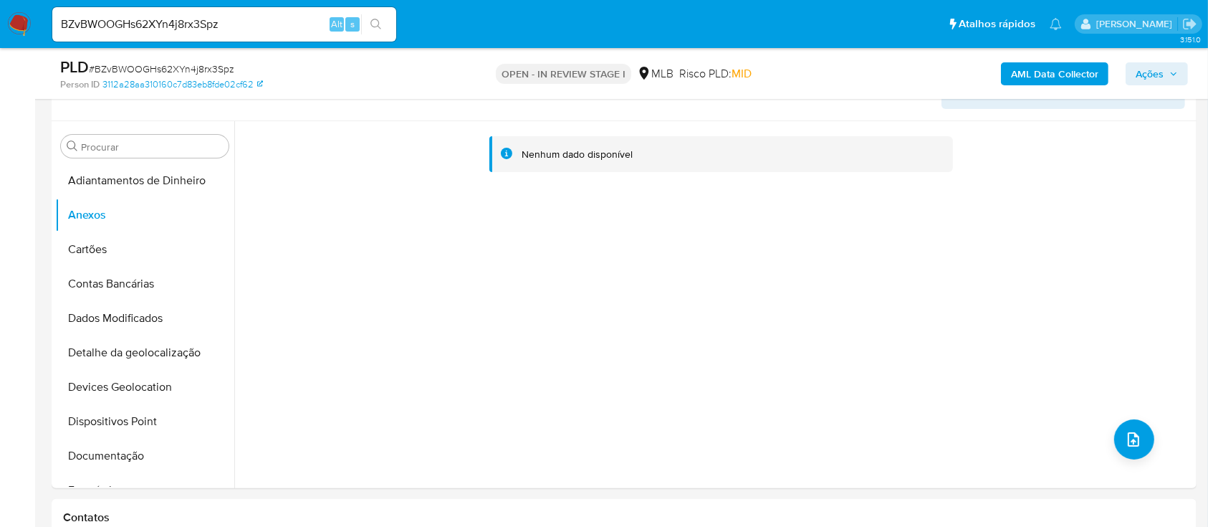
click at [1026, 77] on b "AML Data Collector" at bounding box center [1054, 73] width 87 height 23
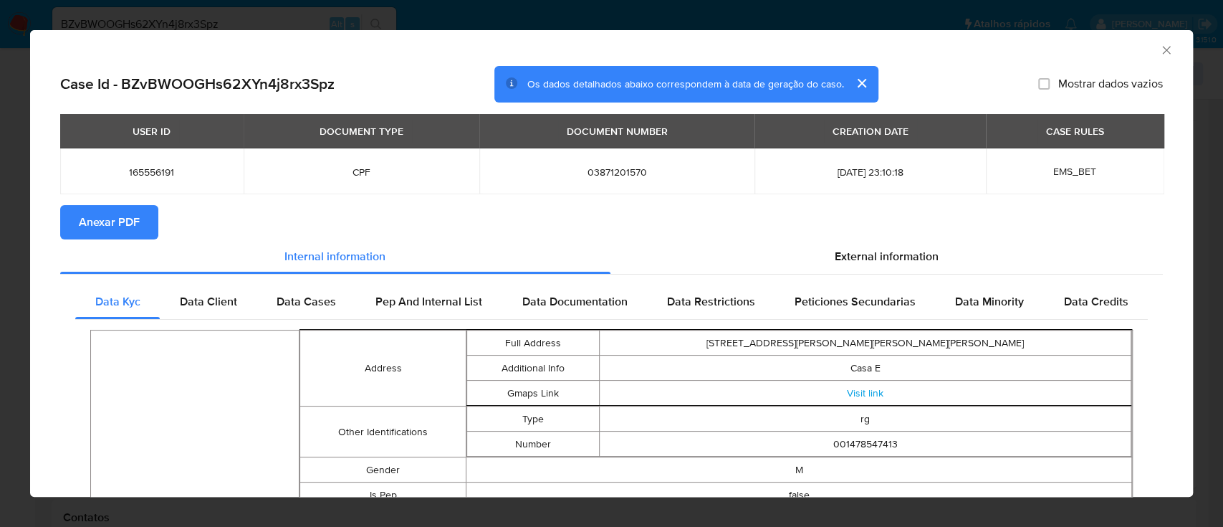
click at [97, 226] on span "Anexar PDF" at bounding box center [109, 222] width 61 height 32
click at [1140, 52] on div "AML Data Collector" at bounding box center [600, 48] width 1120 height 16
click at [1160, 52] on icon "Fechar a janela" at bounding box center [1167, 50] width 14 height 14
